Goal: Task Accomplishment & Management: Complete application form

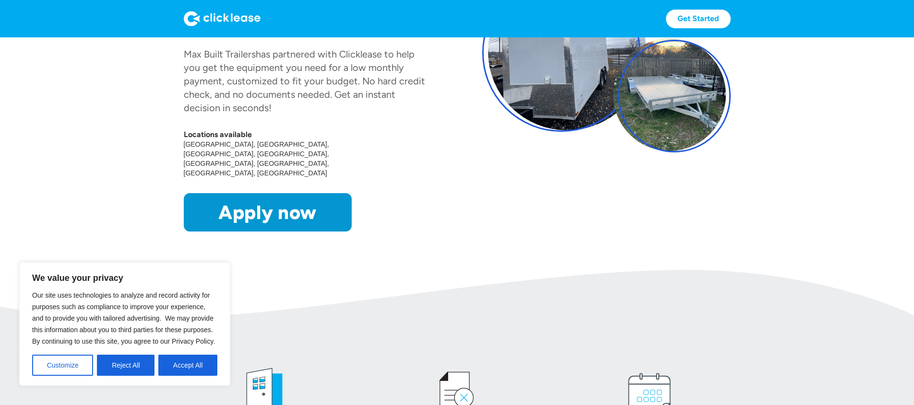
scroll to position [192, 0]
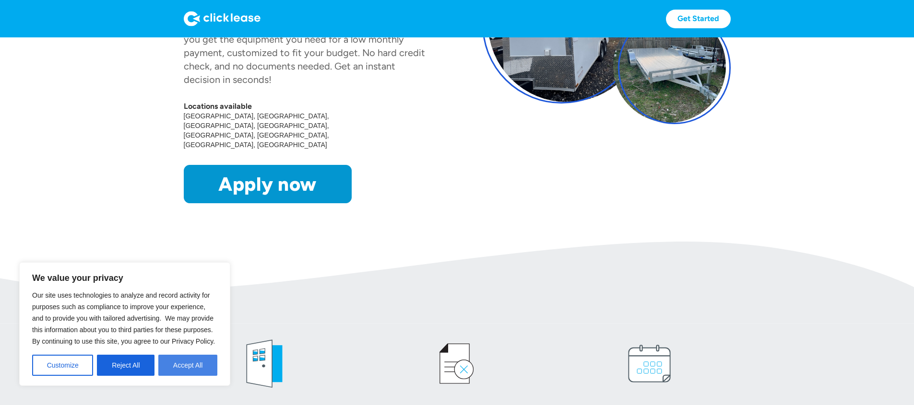
click at [200, 356] on button "Accept All" at bounding box center [187, 365] width 59 height 21
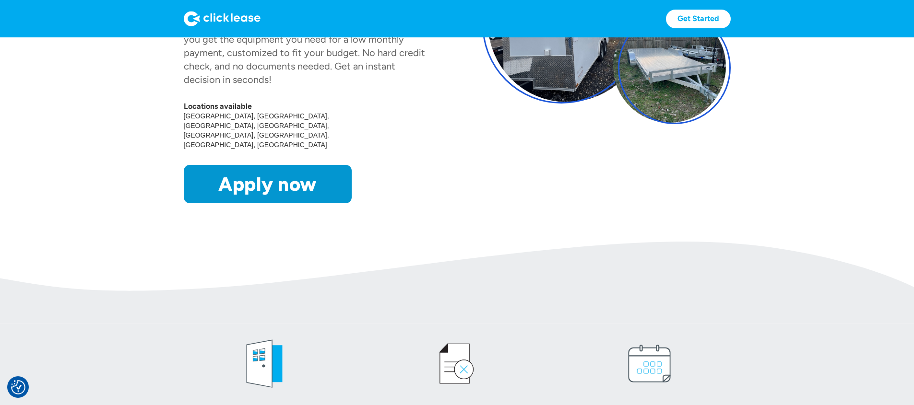
click at [213, 203] on link "Apply now" at bounding box center [268, 184] width 168 height 38
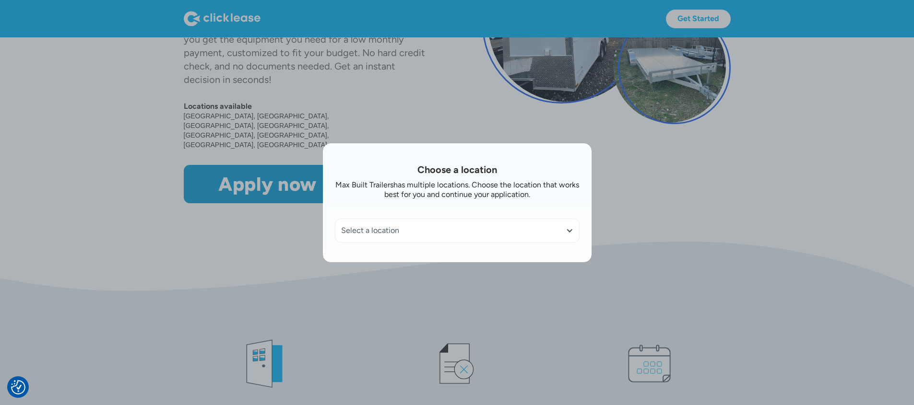
click at [571, 230] on div at bounding box center [570, 231] width 8 height 8
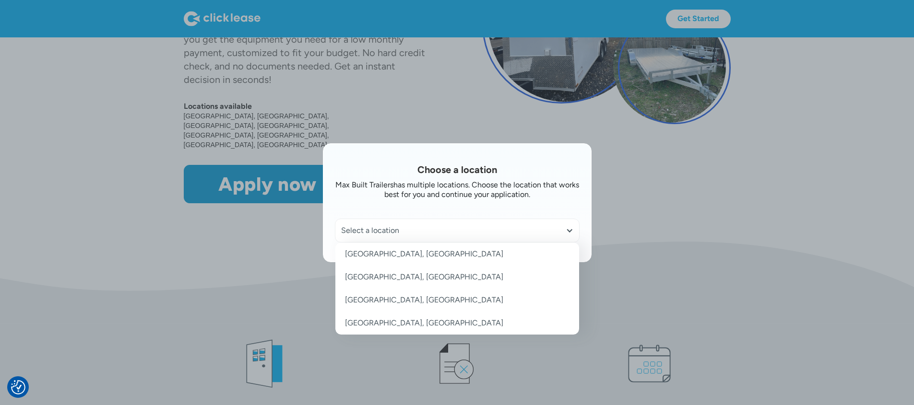
click at [387, 277] on link "[GEOGRAPHIC_DATA], [GEOGRAPHIC_DATA]" at bounding box center [457, 277] width 244 height 23
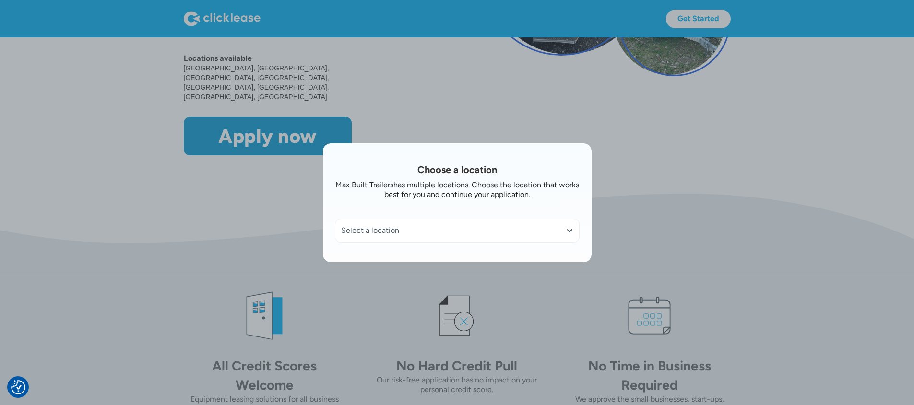
click at [573, 230] on div at bounding box center [570, 231] width 8 height 8
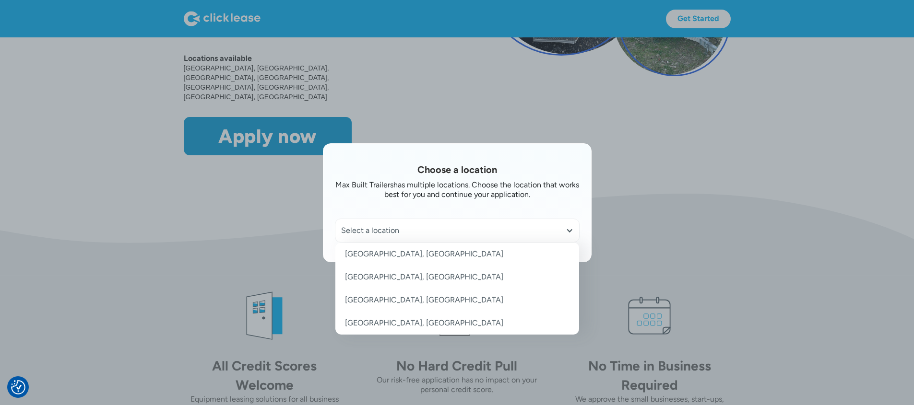
click at [377, 276] on link "[GEOGRAPHIC_DATA], [GEOGRAPHIC_DATA]" at bounding box center [457, 277] width 244 height 23
